Goal: Task Accomplishment & Management: Manage account settings

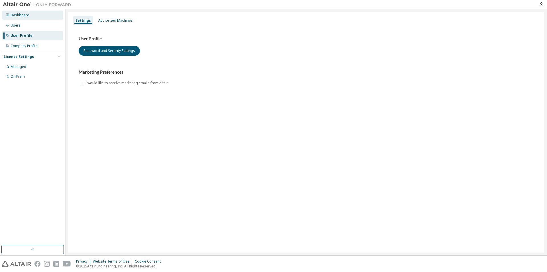
click at [21, 14] on div "Dashboard" at bounding box center [20, 15] width 19 height 5
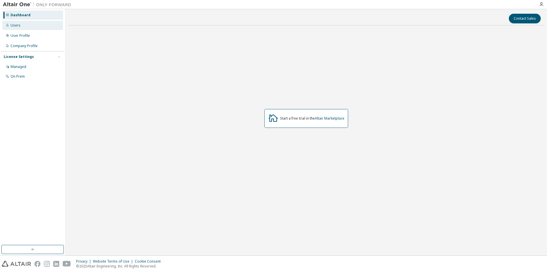
click at [28, 26] on div "Users" at bounding box center [32, 25] width 61 height 9
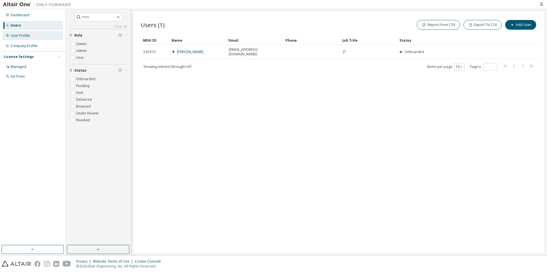
click at [27, 35] on div "User Profile" at bounding box center [20, 35] width 19 height 5
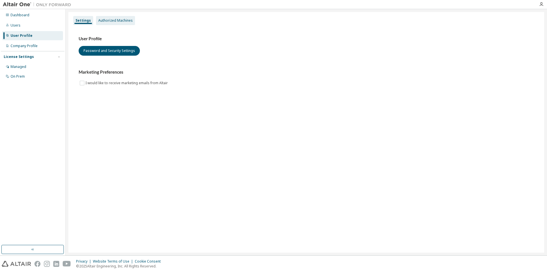
click at [109, 19] on div "Authorized Machines" at bounding box center [115, 20] width 35 height 5
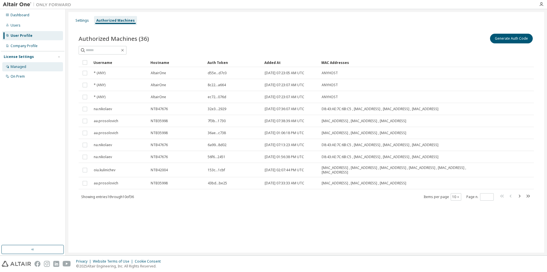
click at [22, 65] on div "Managed" at bounding box center [19, 66] width 16 height 5
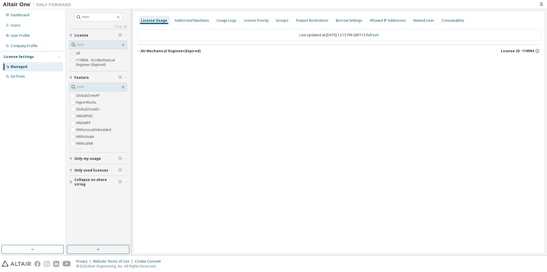
click at [91, 60] on label "119994 - AU Mechanical Engineer (Expired)" at bounding box center [101, 62] width 51 height 11
click at [169, 53] on div "AU Mechanical Engineer (Expired)" at bounding box center [171, 51] width 60 height 5
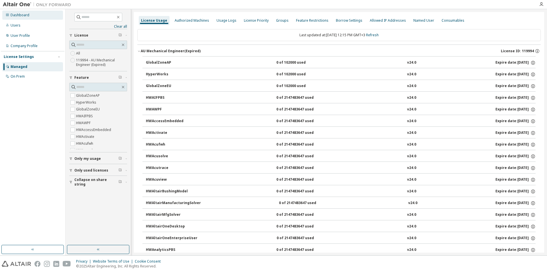
click at [23, 17] on div "Dashboard" at bounding box center [20, 15] width 19 height 5
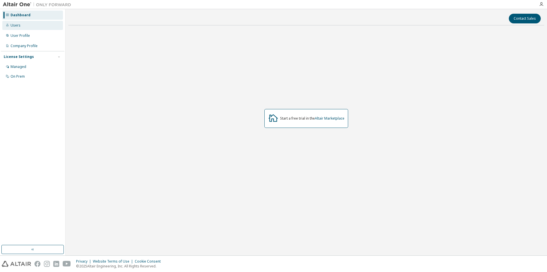
click at [19, 25] on div "Users" at bounding box center [16, 25] width 10 height 5
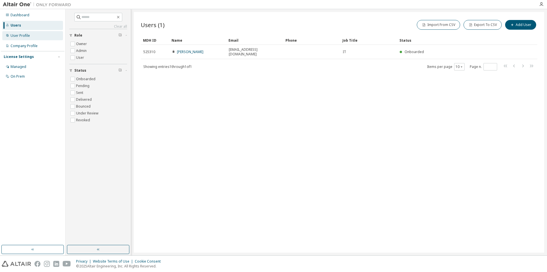
click at [18, 34] on div "User Profile" at bounding box center [20, 35] width 19 height 5
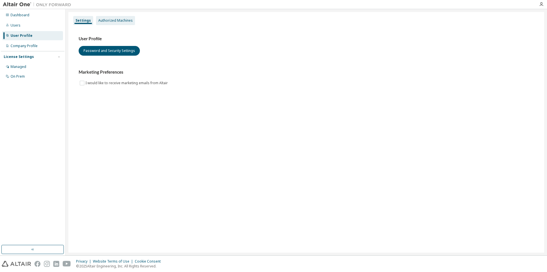
click at [116, 21] on div "Authorized Machines" at bounding box center [115, 20] width 35 height 5
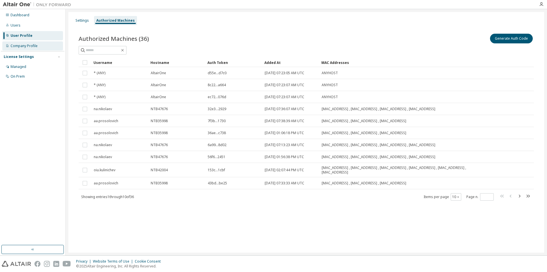
click at [36, 44] on div "Company Profile" at bounding box center [24, 46] width 27 height 5
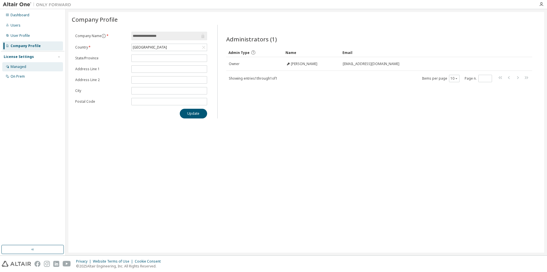
click at [33, 68] on div "Managed" at bounding box center [32, 66] width 61 height 9
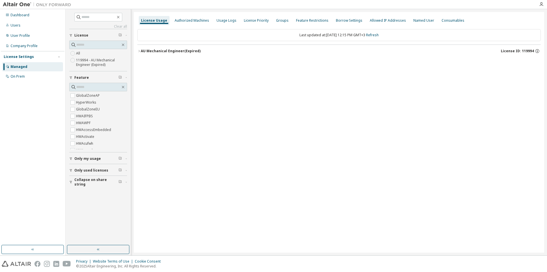
click at [141, 52] on div "AU Mechanical Engineer (Expired)" at bounding box center [171, 51] width 60 height 5
click at [138, 50] on icon "button" at bounding box center [138, 50] width 3 height 3
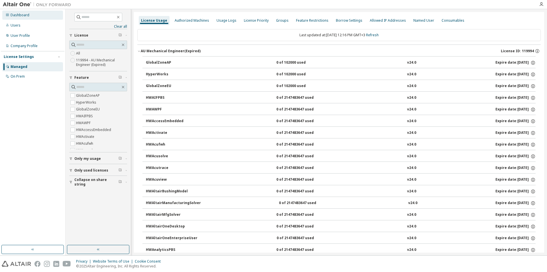
click at [36, 17] on div "Dashboard" at bounding box center [32, 15] width 61 height 9
